Goal: Book appointment/travel/reservation

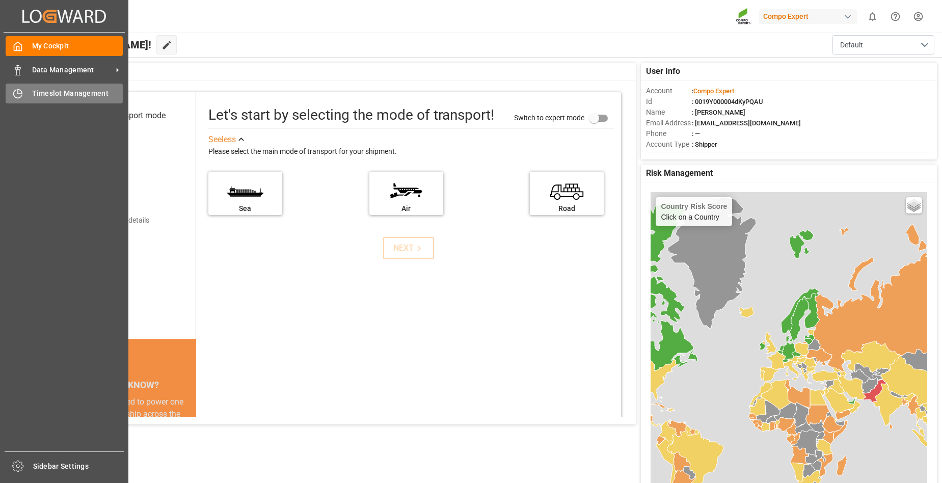
click at [34, 92] on span "Timeslot Management" at bounding box center [77, 93] width 91 height 11
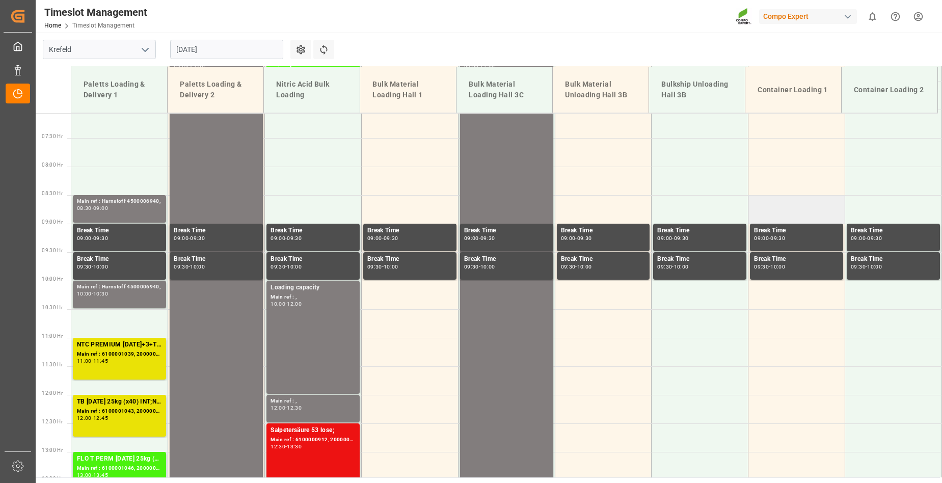
scroll to position [497, 0]
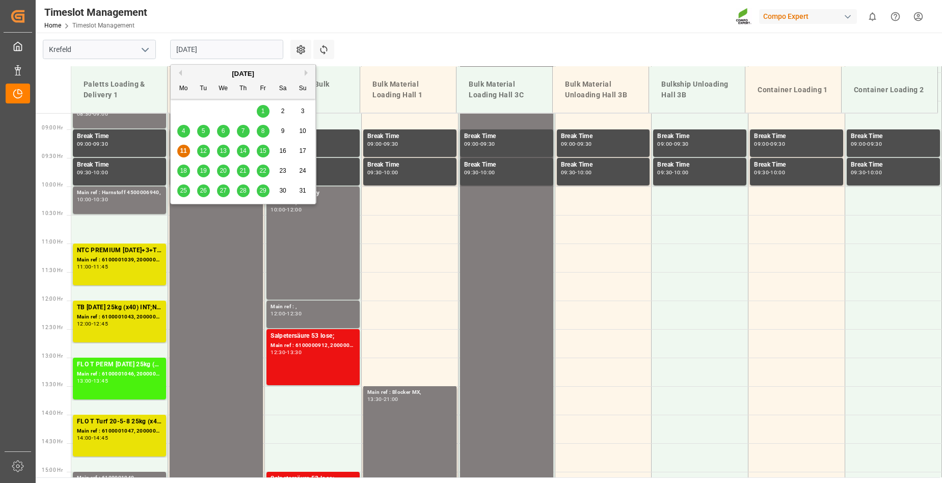
click at [224, 47] on input "[DATE]" at bounding box center [226, 49] width 113 height 19
click at [202, 152] on span "12" at bounding box center [203, 150] width 7 height 7
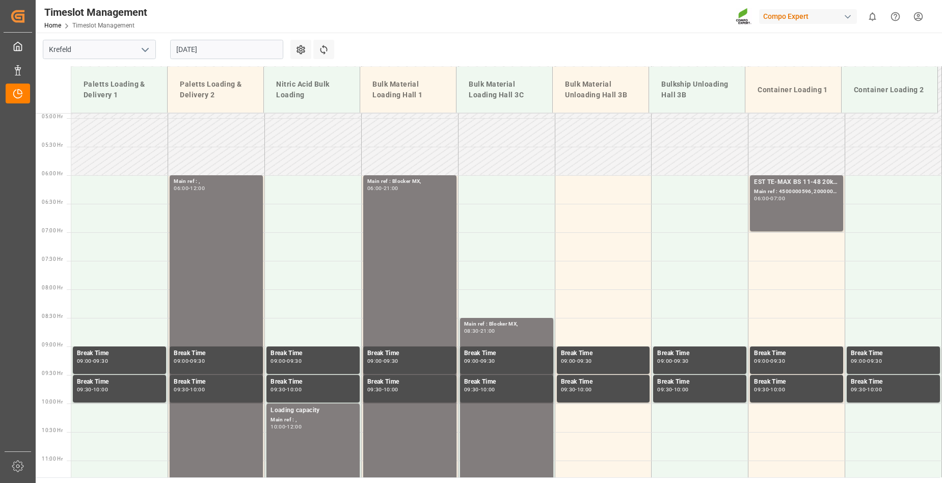
scroll to position [192, 0]
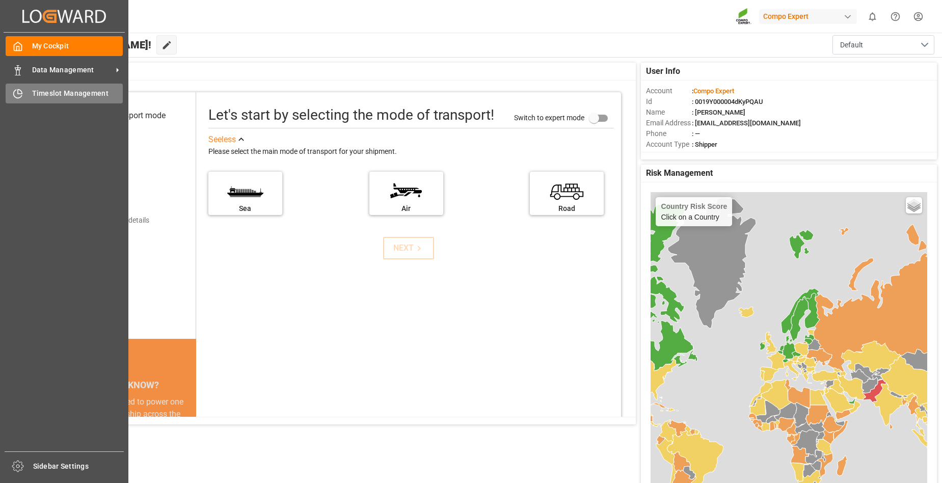
click at [27, 95] on div "Timeslot Management Timeslot Management" at bounding box center [64, 94] width 117 height 20
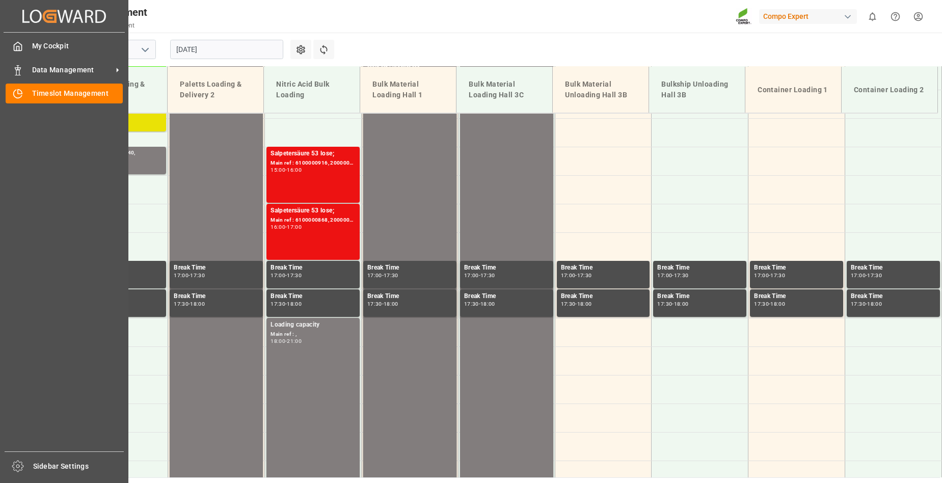
scroll to position [860, 0]
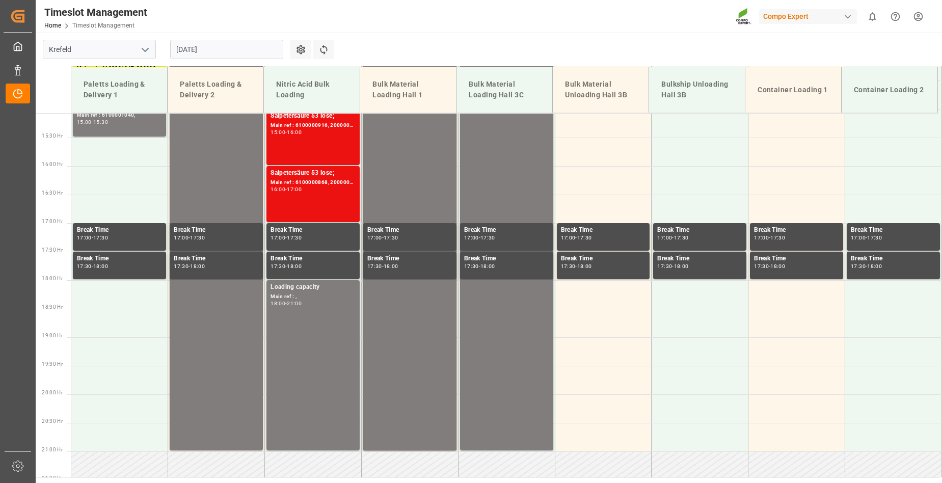
click at [236, 46] on input "[DATE]" at bounding box center [226, 49] width 113 height 19
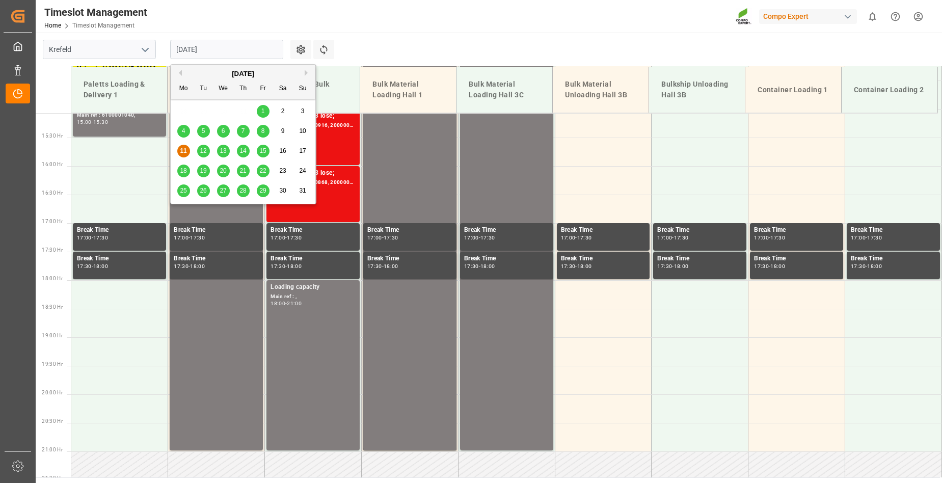
click at [182, 172] on span "18" at bounding box center [183, 170] width 7 height 7
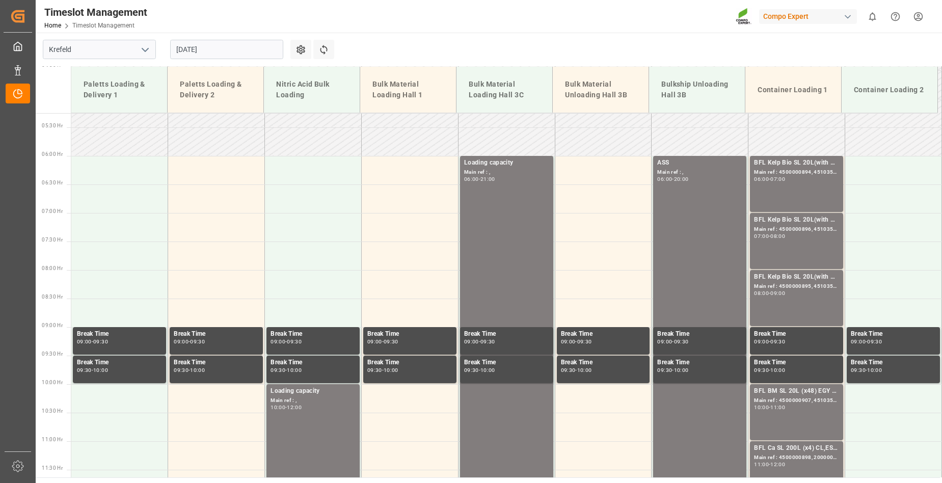
scroll to position [198, 0]
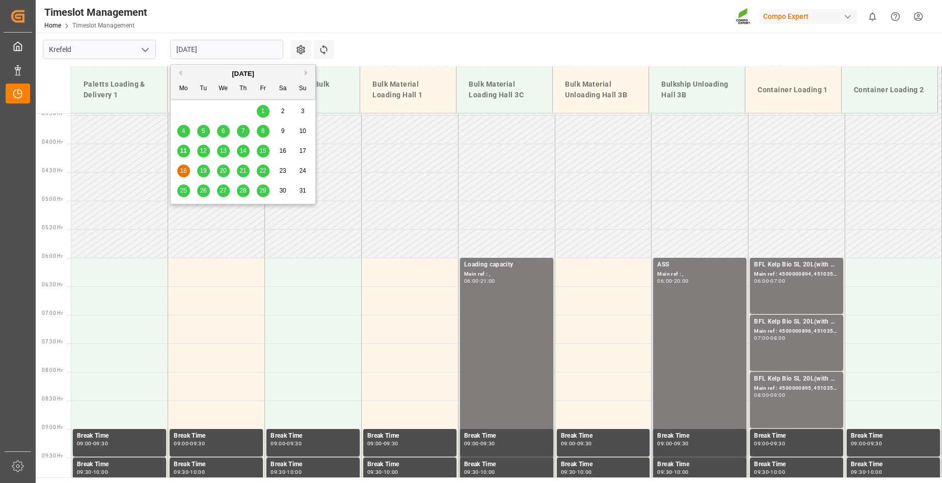
click at [230, 53] on input "18.08.2025" at bounding box center [226, 49] width 113 height 19
click at [205, 170] on span "19" at bounding box center [203, 170] width 7 height 7
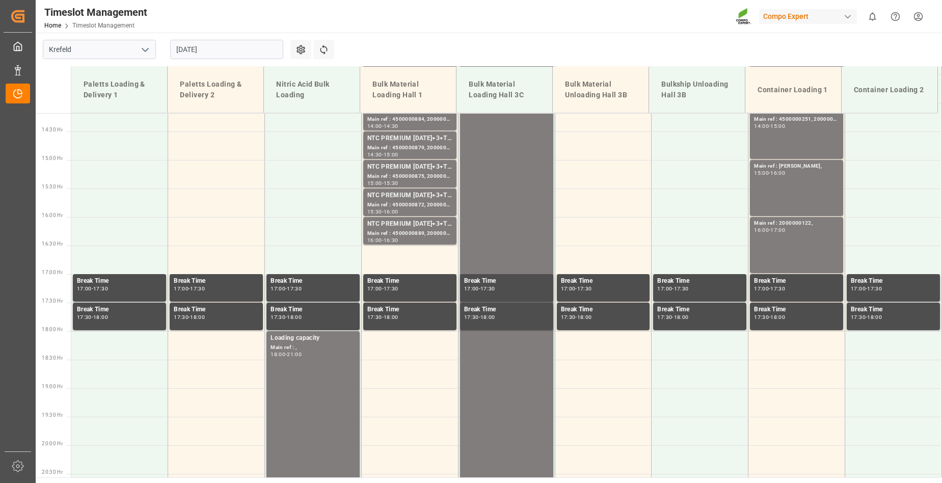
scroll to position [554, 0]
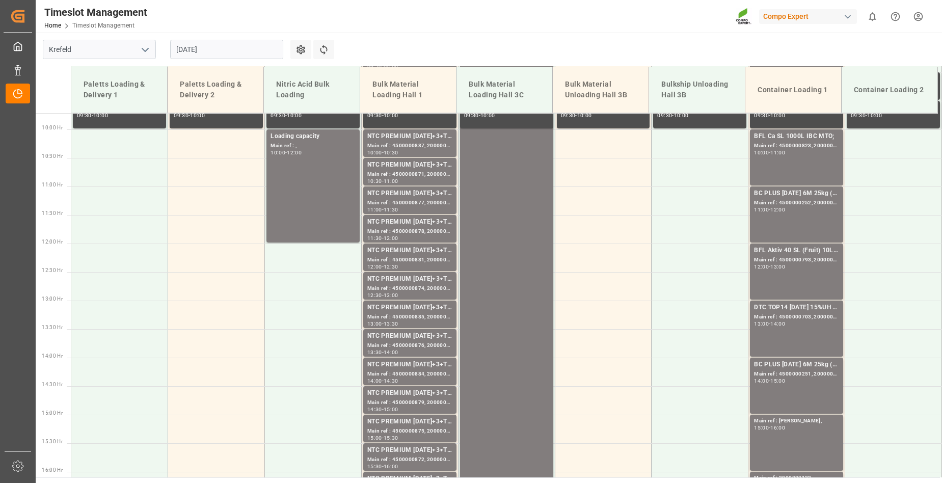
click at [521, 43] on main "Krefeld 19.08.2025 Settings Refresh Time Slots Paletts Loading & Delivery 1 Pal…" at bounding box center [488, 255] width 904 height 445
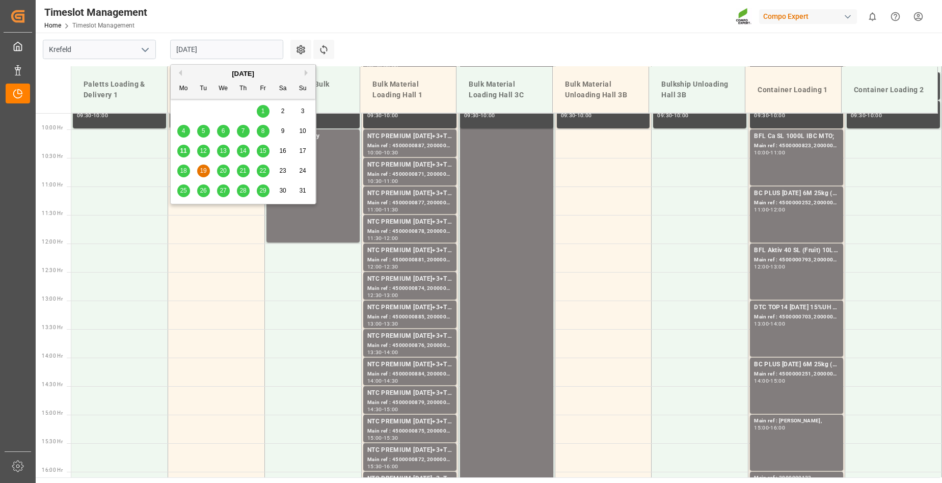
click at [221, 54] on input "19.08.2025" at bounding box center [226, 49] width 113 height 19
click at [222, 170] on span "20" at bounding box center [223, 170] width 7 height 7
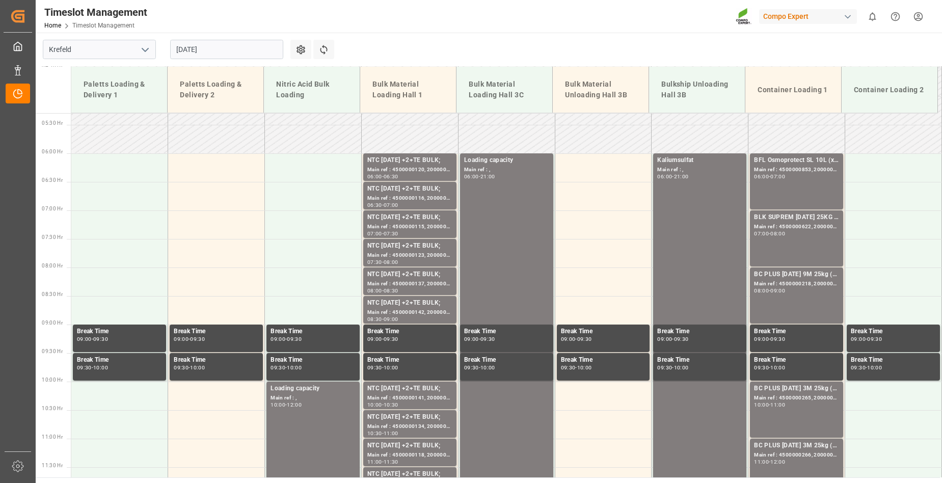
scroll to position [198, 0]
